Goal: Use online tool/utility: Use online tool/utility

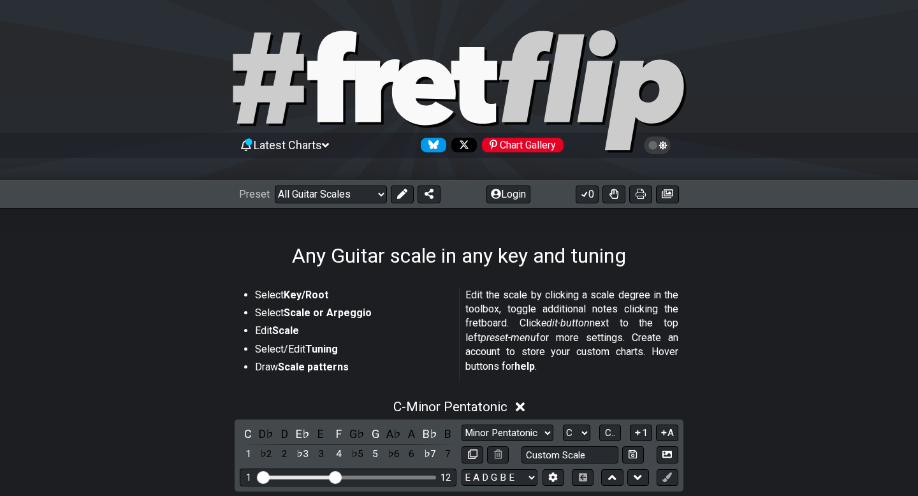
select select "/guitar-scales"
select select "C"
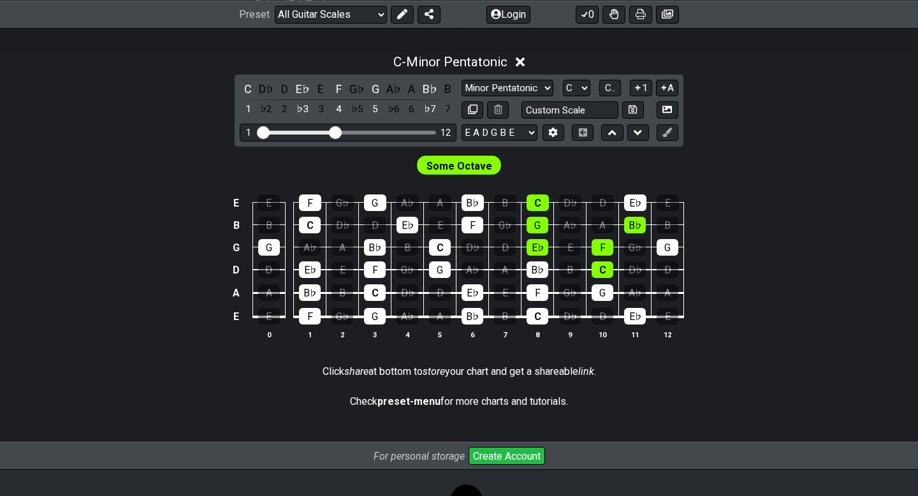
scroll to position [275, 0]
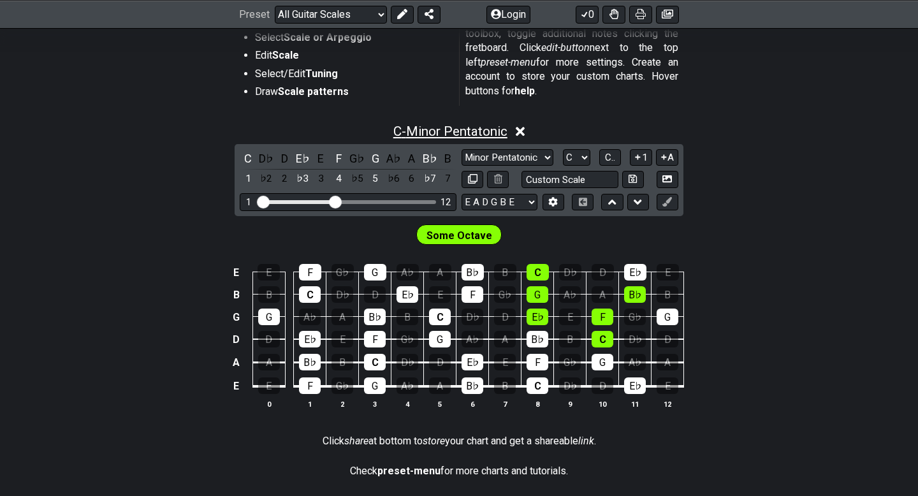
click at [436, 129] on span "C - Minor Pentatonic" at bounding box center [450, 131] width 114 height 15
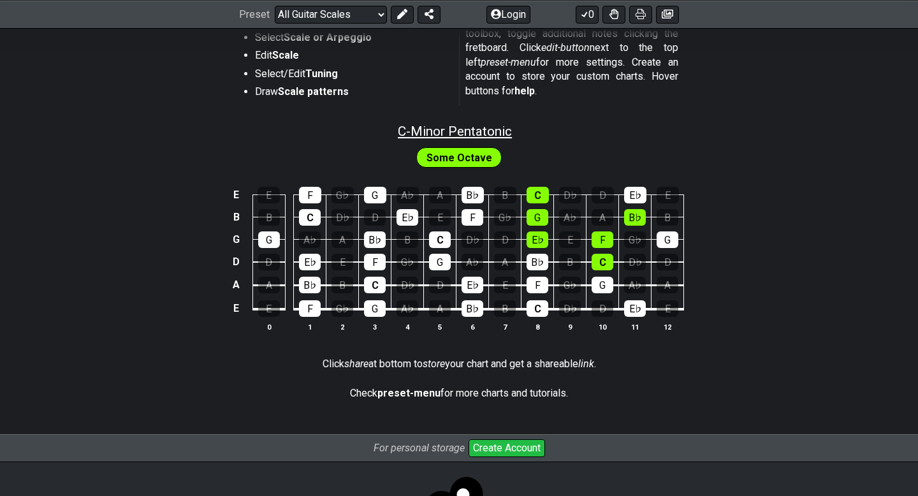
click at [449, 136] on span "C - Minor Pentatonic" at bounding box center [455, 131] width 114 height 15
select select "C"
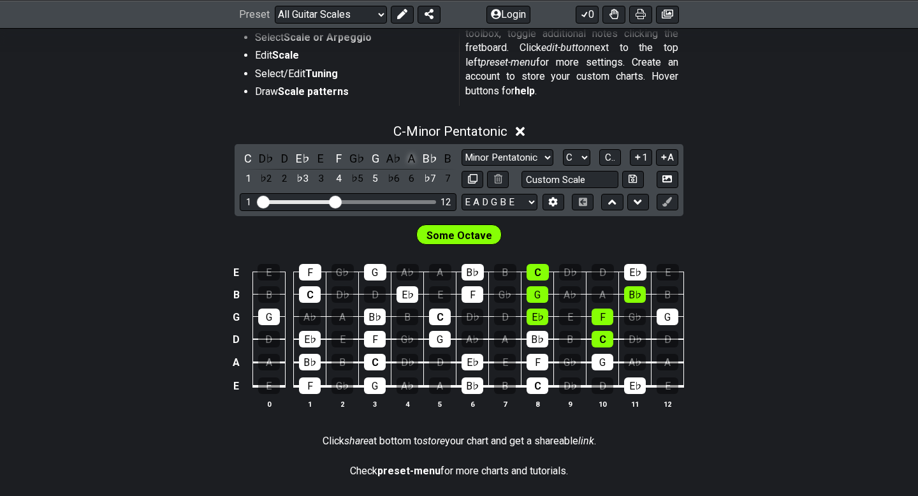
click at [409, 157] on div "A" at bounding box center [412, 158] width 17 height 17
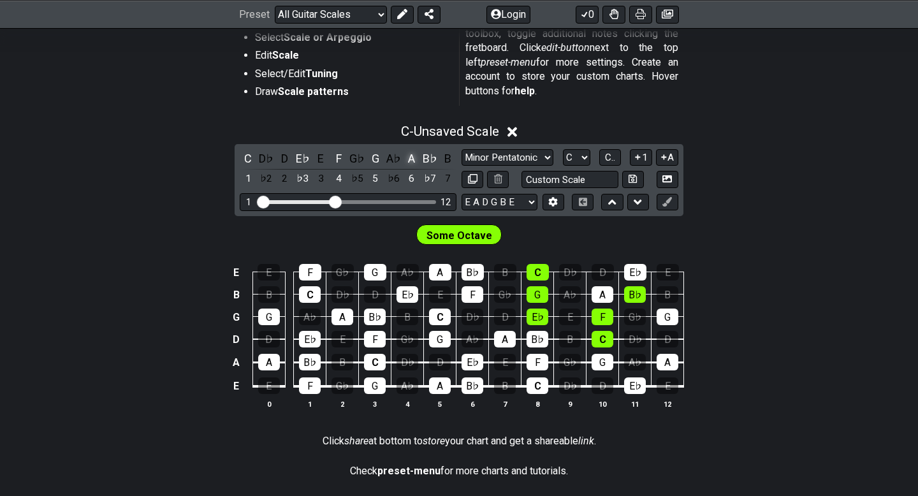
click at [416, 158] on div "A" at bounding box center [412, 158] width 17 height 17
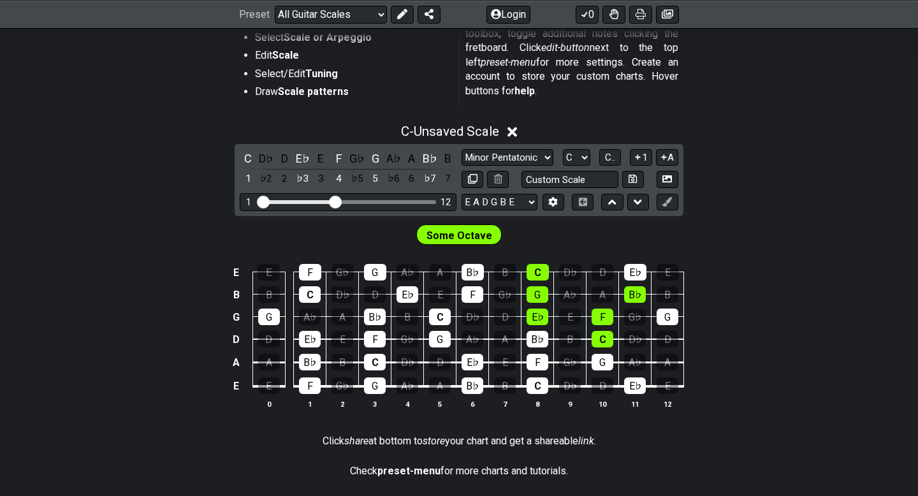
click at [516, 128] on icon at bounding box center [513, 131] width 10 height 13
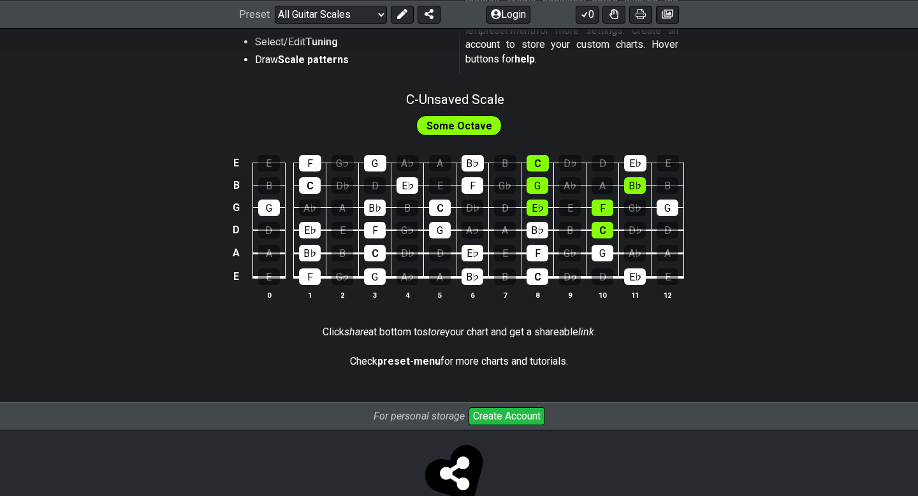
scroll to position [288, 0]
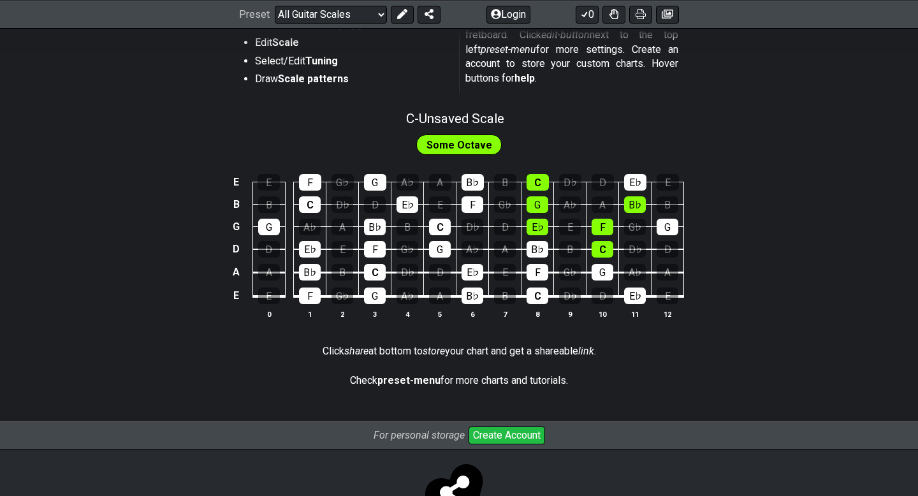
click at [423, 101] on div "Select Key/Root Select Scale or Arpeggio Edit Scale Select/Edit Tuning Draw Sca…" at bounding box center [459, 49] width 439 height 108
click at [415, 112] on span "C - Unsaved Scale" at bounding box center [455, 118] width 98 height 15
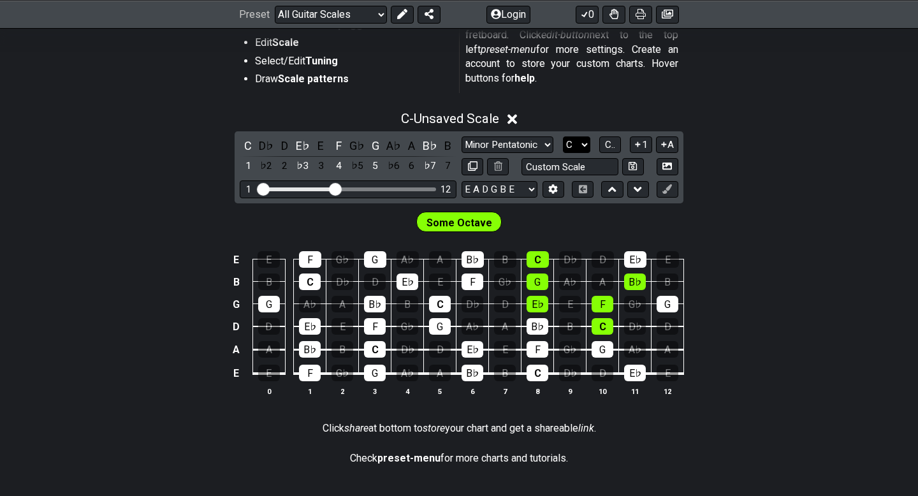
click at [567, 145] on select "A♭ A A♯ B♭ B C C♯ D♭ D D♯ E♭ E F F♯ G♭ G G♯" at bounding box center [576, 144] width 27 height 17
select select "A"
click at [563, 136] on select "A♭ A A♯ B♭ B C C♯ D♭ D D♯ E♭ E F F♯ G♭ G G♯" at bounding box center [576, 144] width 27 height 17
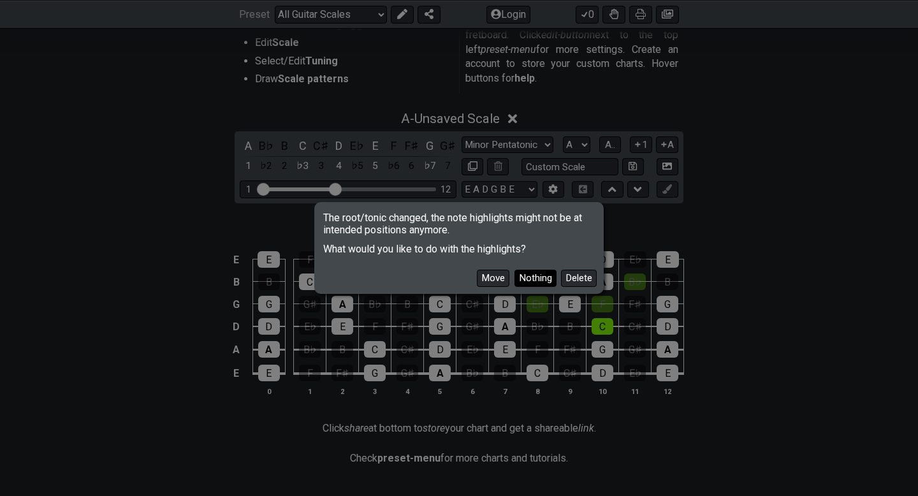
click at [522, 276] on button "Nothing" at bounding box center [536, 278] width 42 height 17
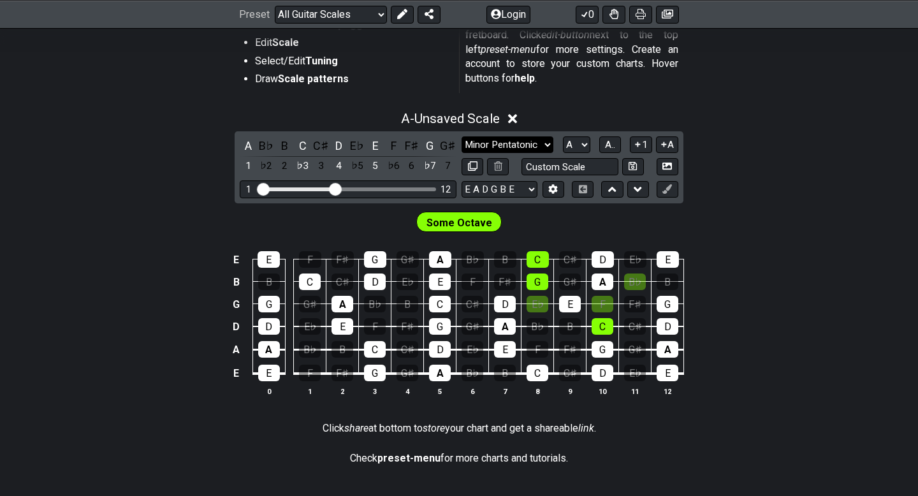
click at [514, 140] on select "Minor Pentatonic Root Minor Pentatonic Major Pentatonic Minor Blues Major Blues…" at bounding box center [508, 144] width 92 height 17
select select "Major Pentatonic"
click at [462, 136] on select "Minor Pentatonic Root Minor Pentatonic Major Pentatonic Minor Blues Major Blues…" at bounding box center [508, 144] width 92 height 17
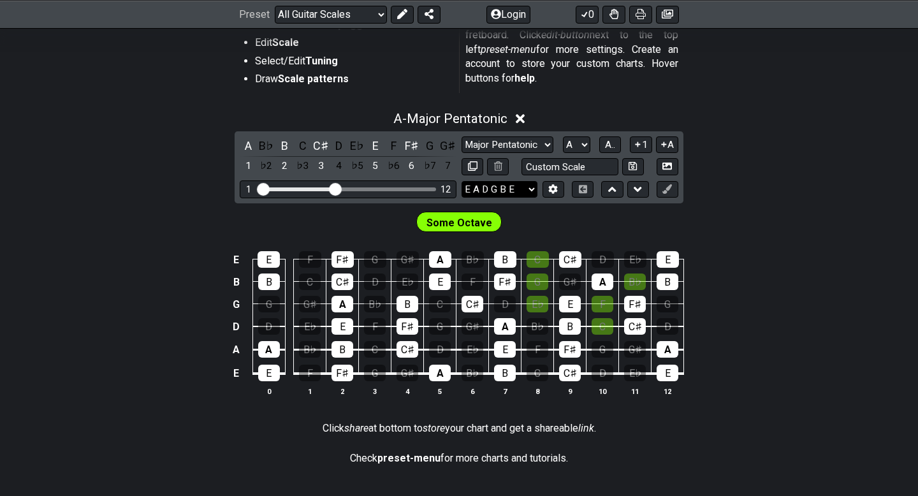
click at [474, 193] on select "E A D G B E E A D G B E E A D G B E B E A D F♯ B A D G C E A D A D G B E E♭ A♭ …" at bounding box center [500, 189] width 76 height 17
select select "E A D G B E"
click at [462, 181] on select "E A D G B E E A D G B E E A D G B E B E A D F♯ B A D G C E A D A D G B E E♭ A♭ …" at bounding box center [500, 189] width 76 height 17
click at [501, 189] on select "E A D G B E E A D G B E E A D G B E B E A D F♯ B A D G C E A D A D G B E E♭ A♭ …" at bounding box center [500, 189] width 76 height 17
click at [462, 181] on select "E A D G B E E A D G B E E A D G B E B E A D F♯ B A D G C E A D A D G B E E♭ A♭ …" at bounding box center [500, 189] width 76 height 17
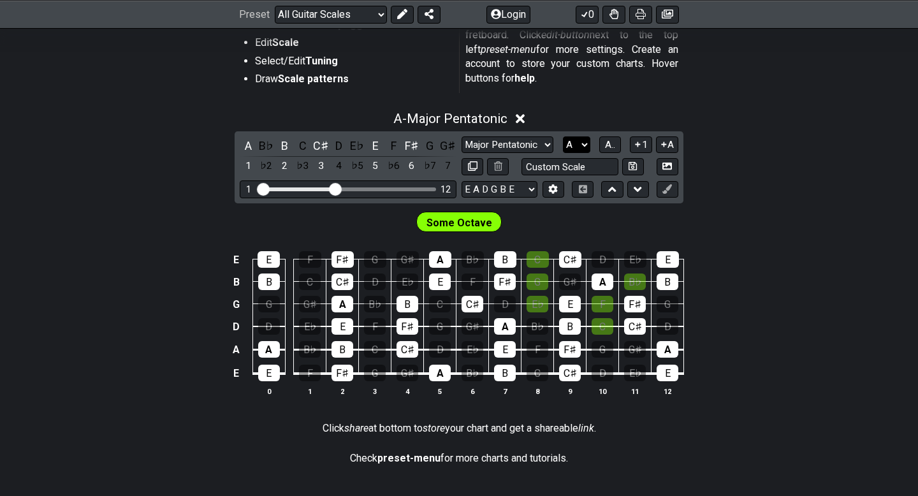
click at [582, 139] on select "A♭ A A♯ B♭ B C C♯ D♭ D D♯ E♭ E F F♯ G♭ G G♯" at bounding box center [576, 144] width 27 height 17
click at [563, 136] on select "A♭ A A♯ B♭ B C C♯ D♭ D D♯ E♭ E F F♯ G♭ G G♯" at bounding box center [576, 144] width 27 height 17
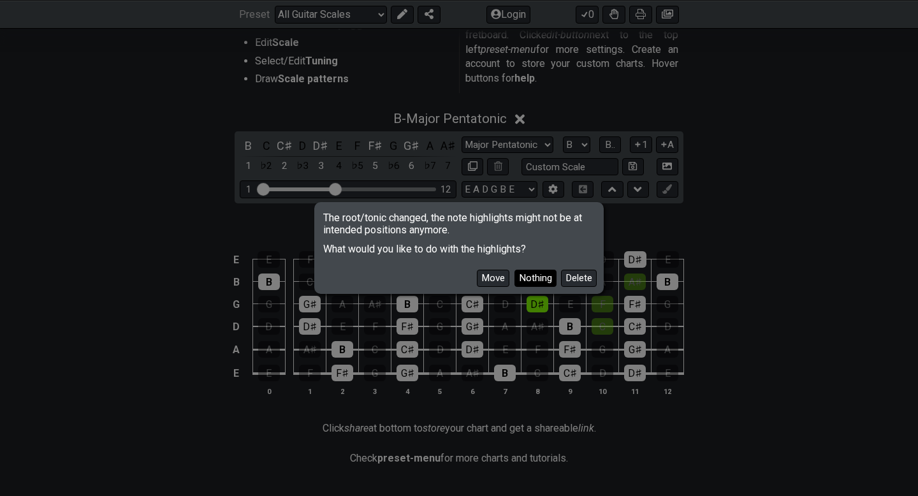
click at [534, 278] on button "Nothing" at bounding box center [536, 278] width 42 height 17
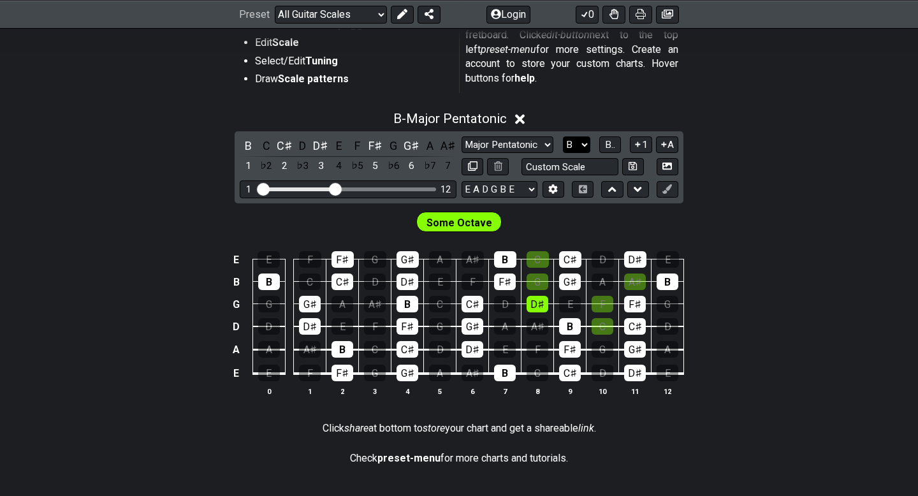
click at [583, 140] on select "A♭ A A♯ B♭ B C C♯ D♭ D D♯ E♭ E F F♯ G♭ G G♯" at bounding box center [576, 144] width 27 height 17
select select "A"
click at [563, 136] on select "A♭ A A♯ B♭ B C C♯ D♭ D D♯ E♭ E F F♯ G♭ G G♯" at bounding box center [576, 144] width 27 height 17
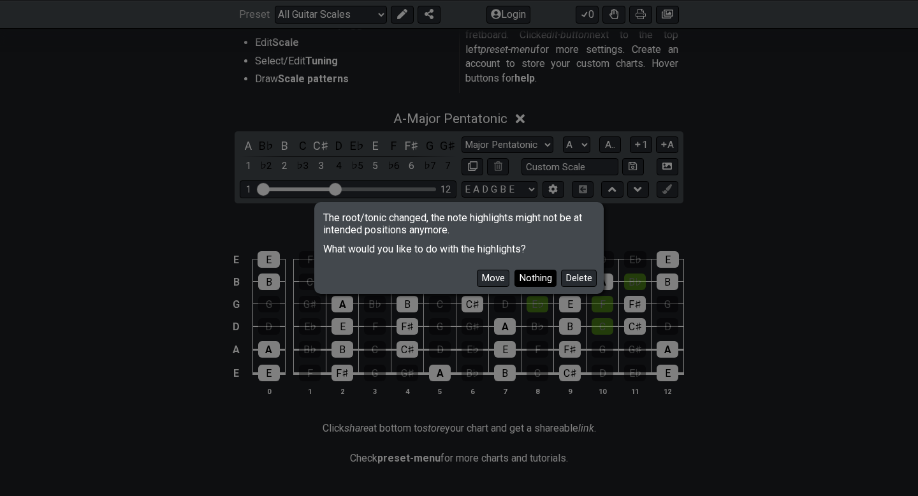
click at [528, 279] on button "Nothing" at bounding box center [536, 278] width 42 height 17
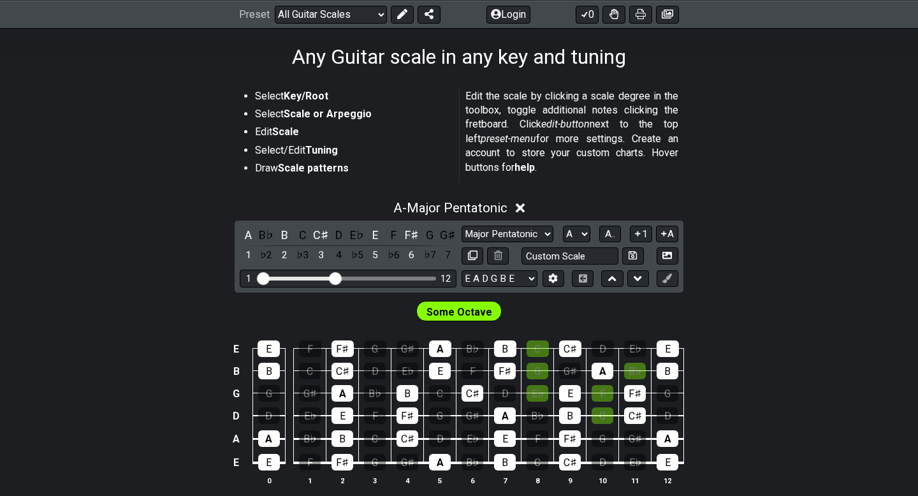
scroll to position [201, 0]
